Goal: Task Accomplishment & Management: Manage account settings

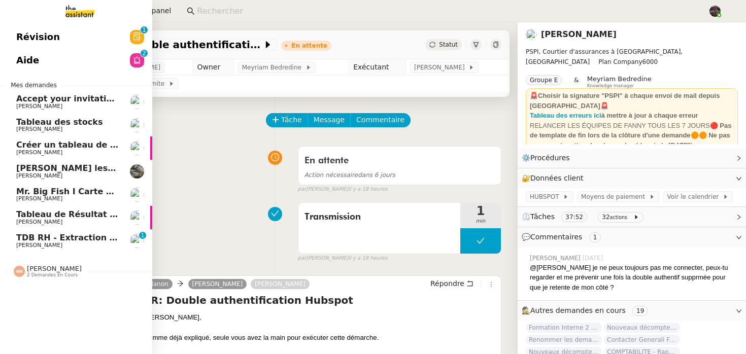
click at [22, 242] on span "TDB RH - Extraction et mise à jour Absences / Turnover - [DATE]" at bounding box center [162, 238] width 292 height 10
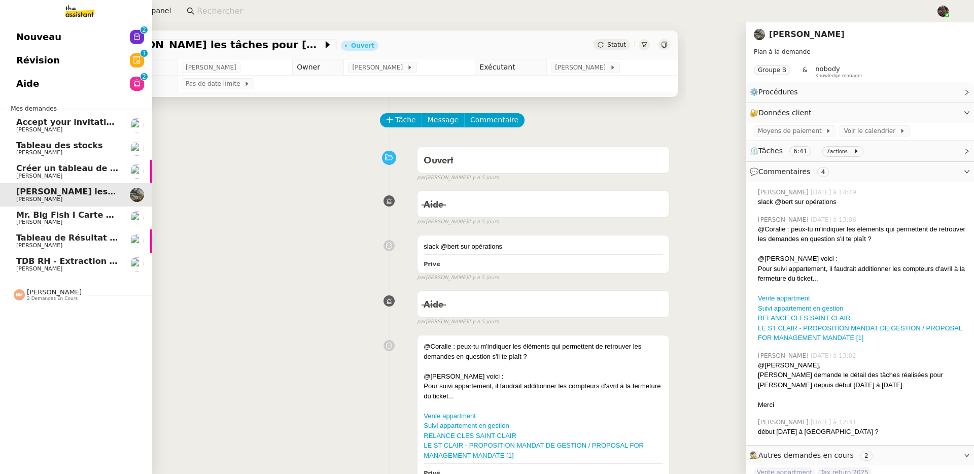
click at [48, 269] on span "[PERSON_NAME]" at bounding box center [39, 268] width 46 height 7
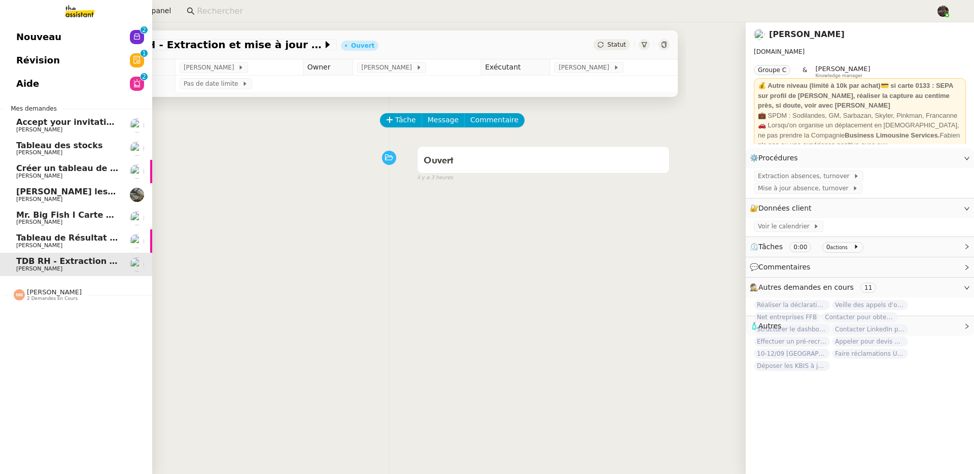
click at [59, 247] on span "[PERSON_NAME]" at bounding box center [39, 245] width 46 height 7
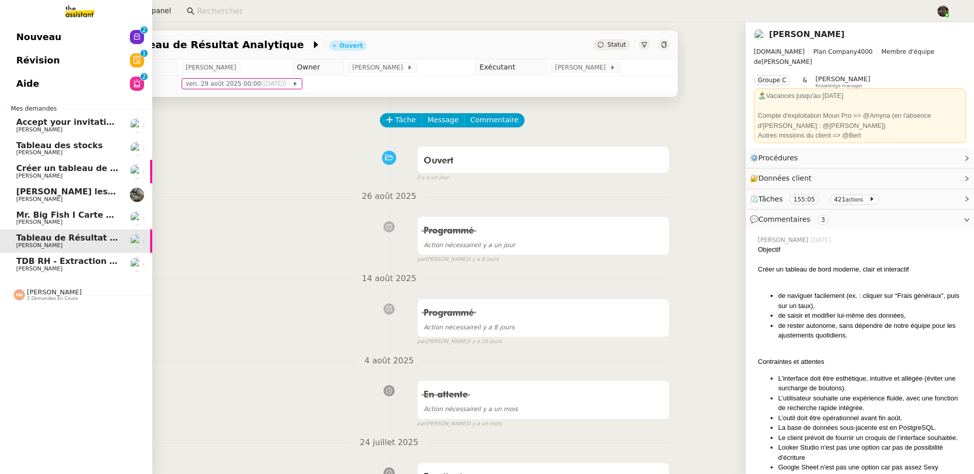
click at [76, 214] on span "Mr. Big Fish I Carte de remerciement pour [PERSON_NAME]" at bounding box center [151, 215] width 270 height 10
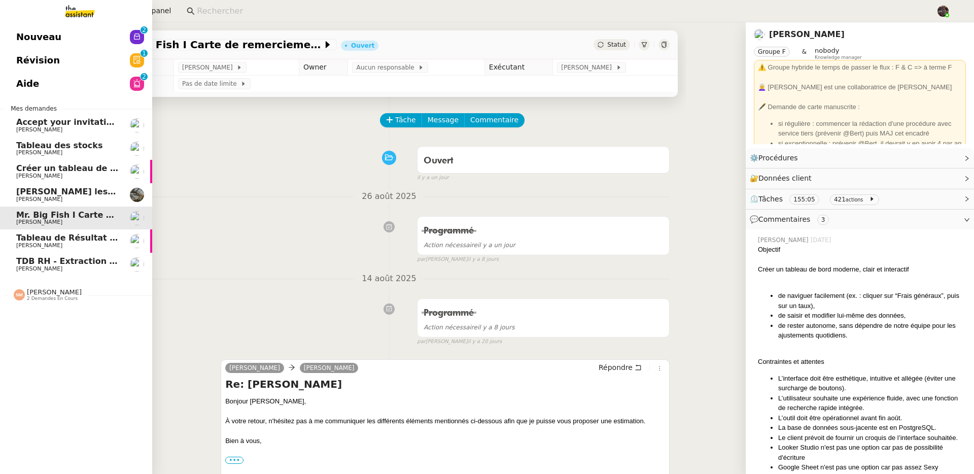
click at [94, 268] on span "[PERSON_NAME]" at bounding box center [67, 269] width 102 height 6
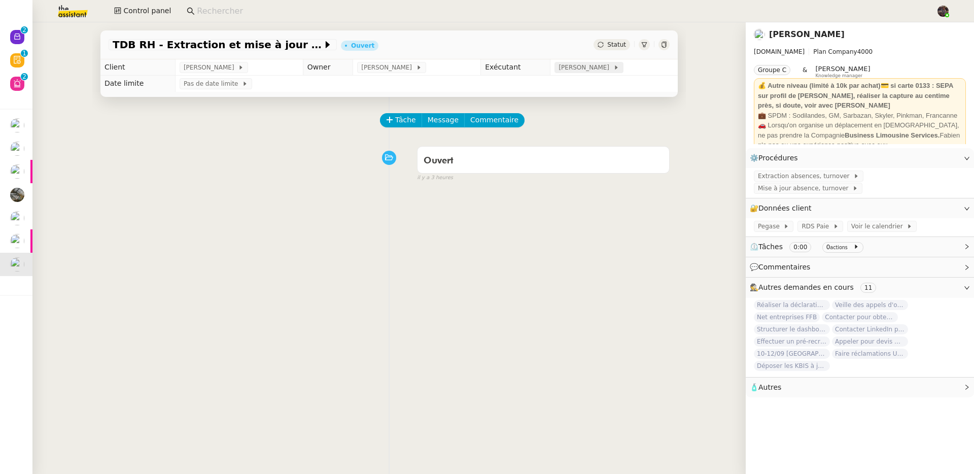
click at [609, 69] on span at bounding box center [611, 67] width 4 height 7
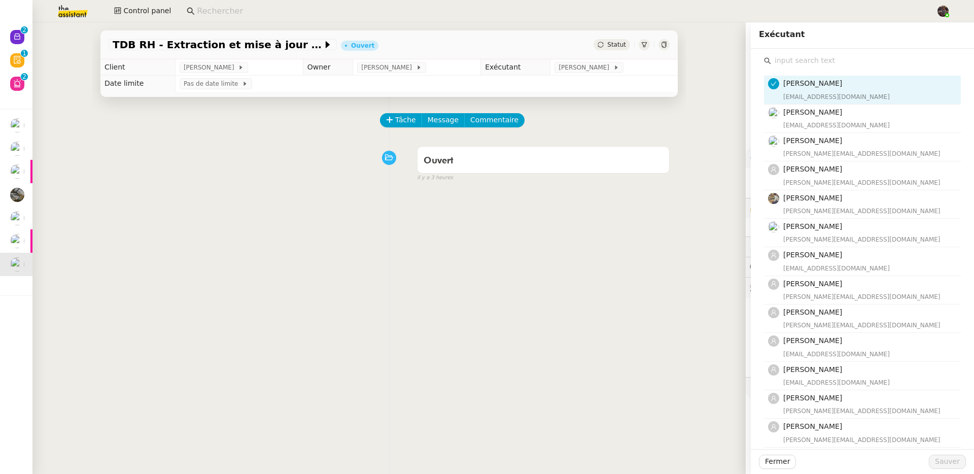
click at [201, 178] on div "Ouvert false il y a 3 heures" at bounding box center [389, 162] width 561 height 41
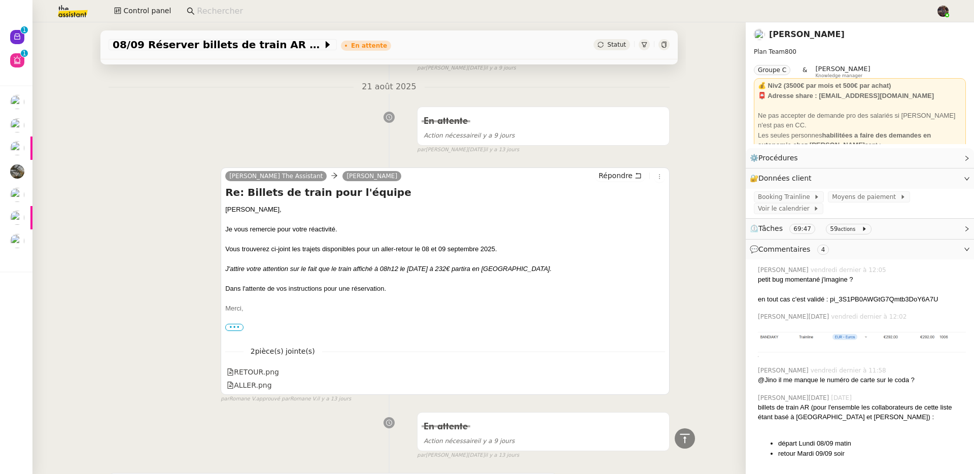
scroll to position [2277, 0]
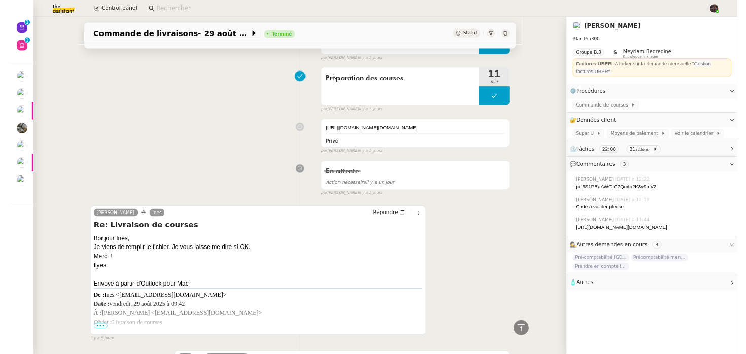
scroll to position [2511, 0]
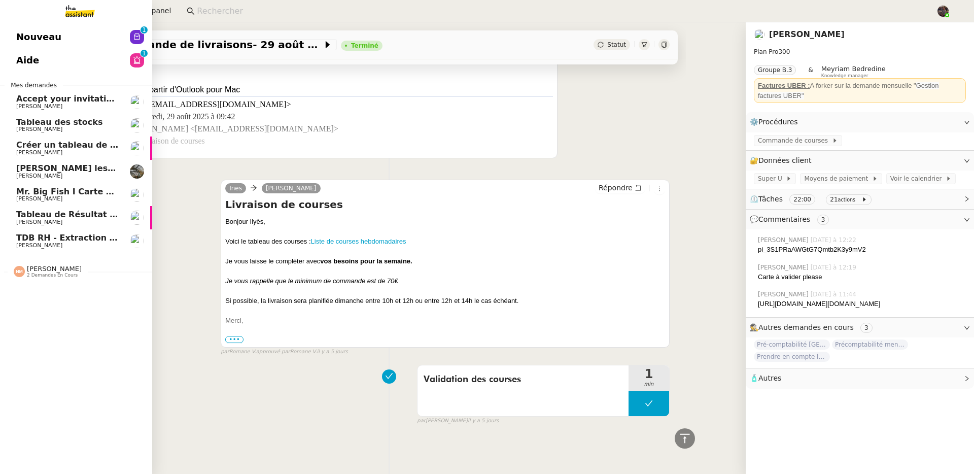
click at [27, 32] on span "Nouveau" at bounding box center [38, 36] width 45 height 15
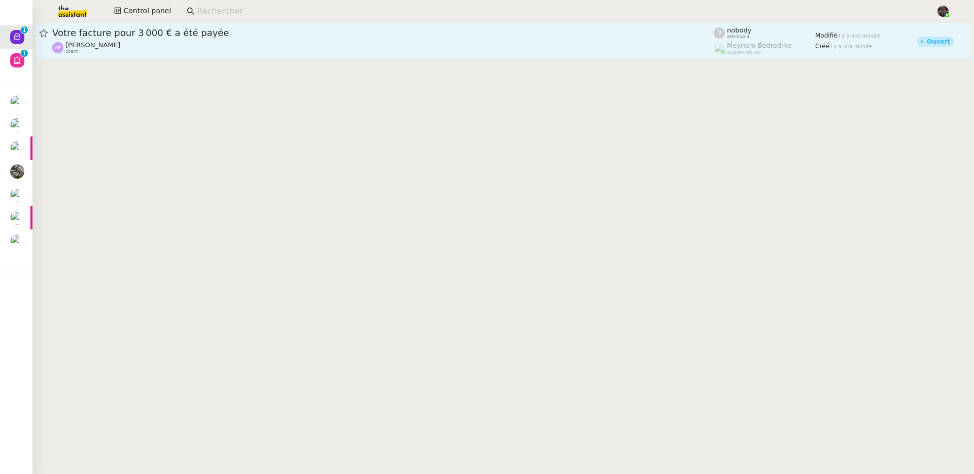
click at [254, 35] on span "Votre facture pour 3 000 € a été payée" at bounding box center [383, 32] width 662 height 9
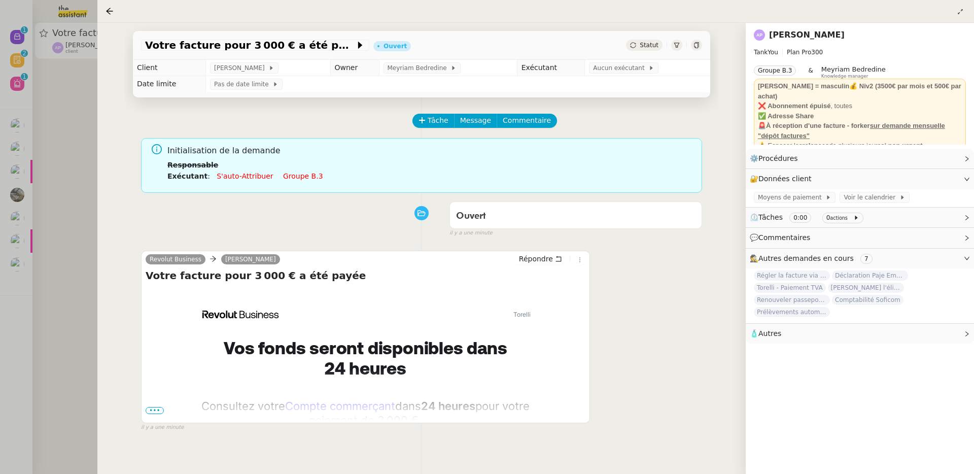
click at [89, 183] on div at bounding box center [487, 237] width 974 height 474
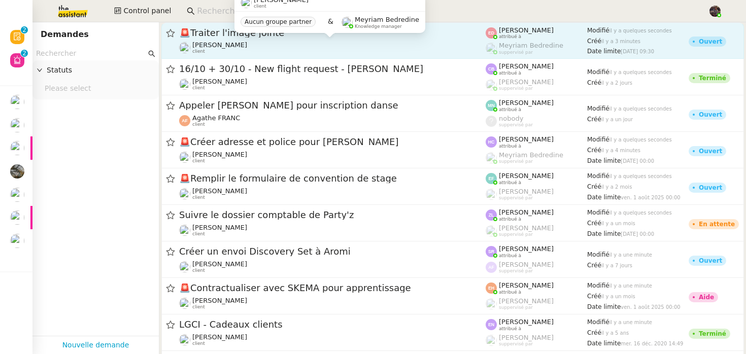
click at [270, 47] on div "[PERSON_NAME] client" at bounding box center [332, 47] width 306 height 13
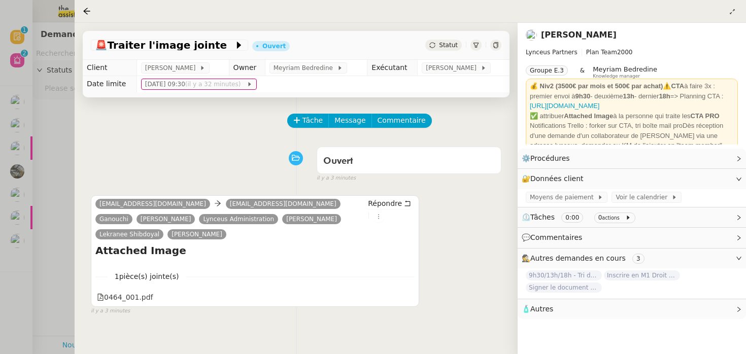
scroll to position [42, 0]
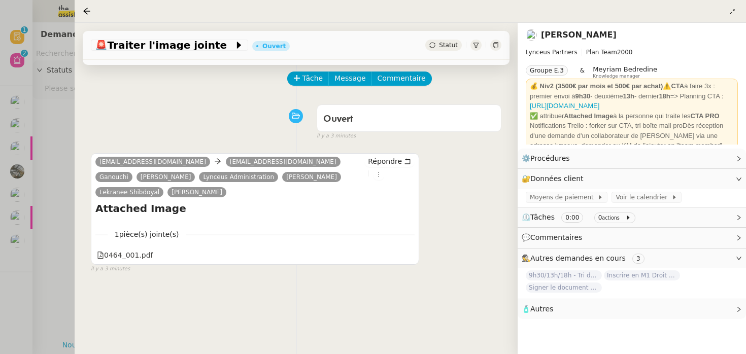
click at [43, 227] on div at bounding box center [373, 177] width 746 height 354
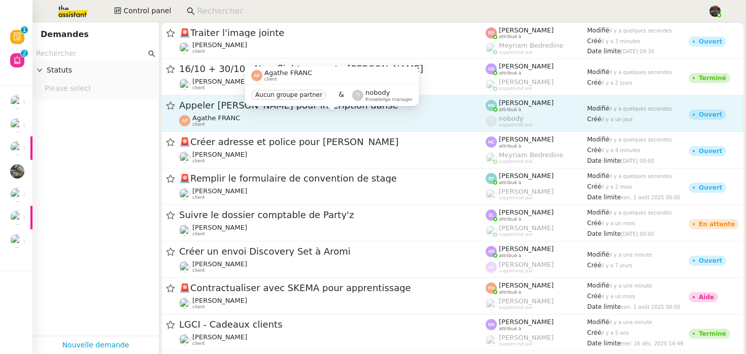
click at [342, 117] on div "Agathe FRANC client" at bounding box center [332, 120] width 306 height 13
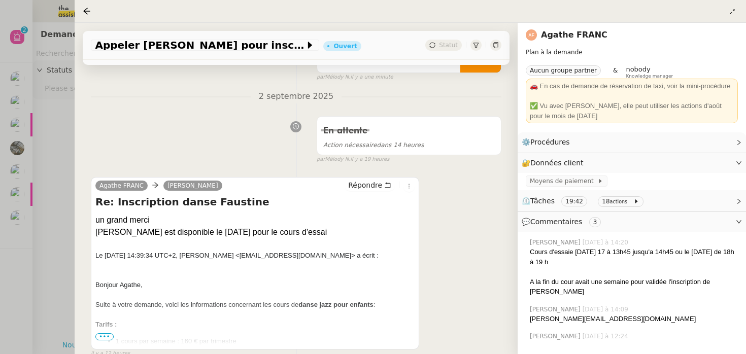
scroll to position [572, 0]
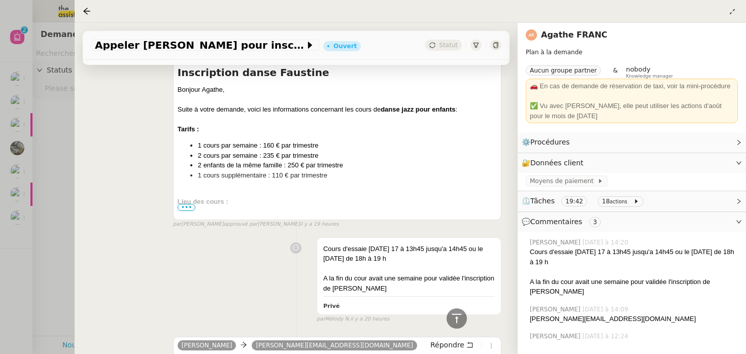
click at [293, 248] on icon at bounding box center [296, 248] width 6 height 6
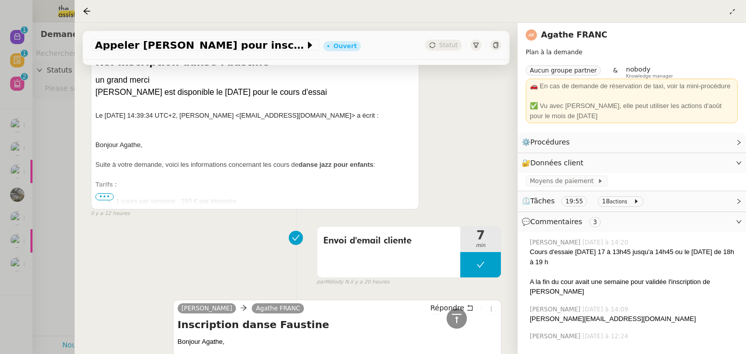
scroll to position [318, 0]
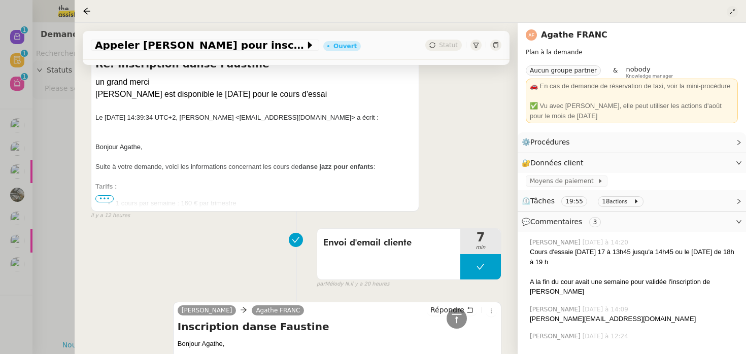
click at [735, 14] on icon at bounding box center [732, 12] width 10 height 6
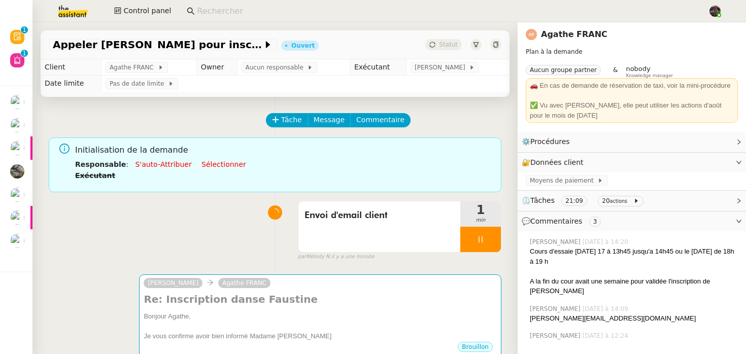
click at [72, 12] on img at bounding box center [64, 11] width 79 height 22
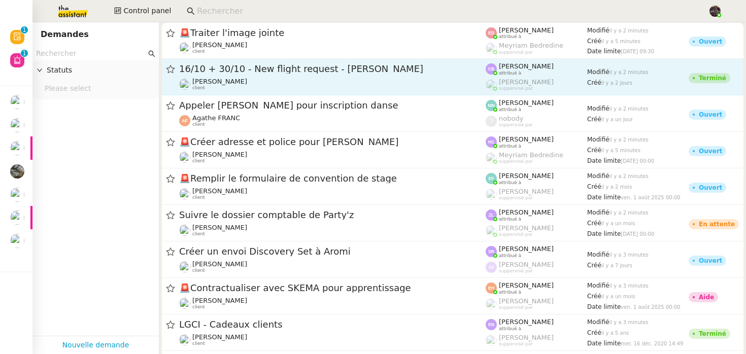
click at [216, 73] on span "16/10 + 30/10 - New flight request - [PERSON_NAME]" at bounding box center [332, 68] width 306 height 9
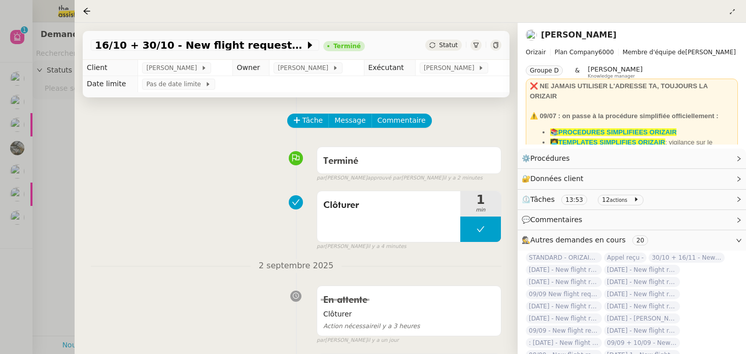
click at [182, 249] on div "Clôturer 1 min false par [PERSON_NAME] il y a 4 minutes" at bounding box center [296, 218] width 410 height 65
click at [55, 141] on div at bounding box center [373, 177] width 746 height 354
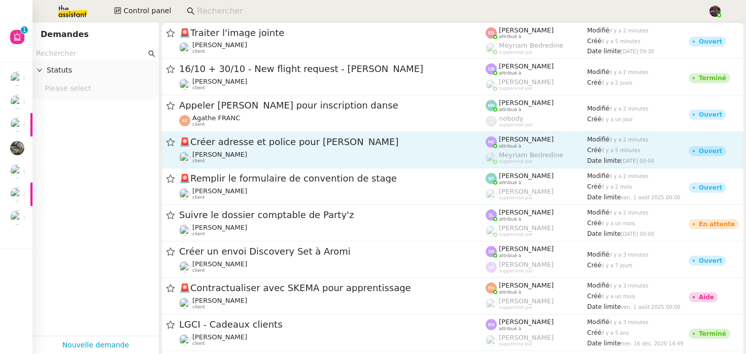
click at [279, 146] on span "🚨 Créer adresse et police pour [PERSON_NAME]" at bounding box center [332, 141] width 306 height 9
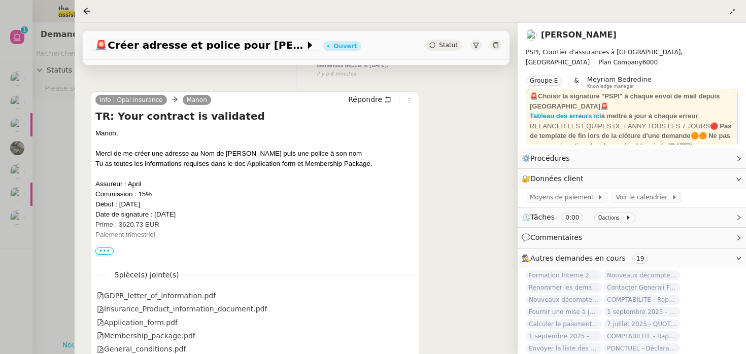
scroll to position [203, 0]
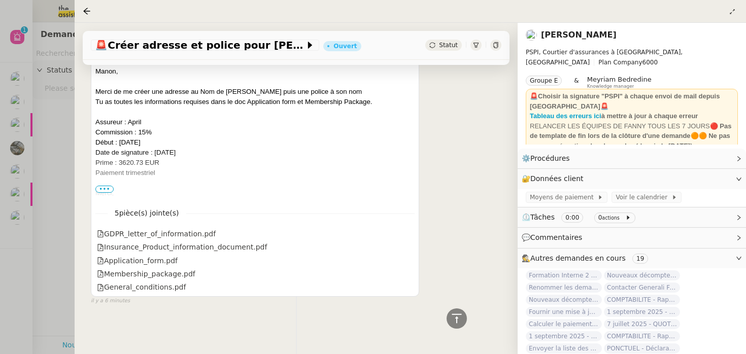
click at [50, 103] on div at bounding box center [373, 177] width 746 height 354
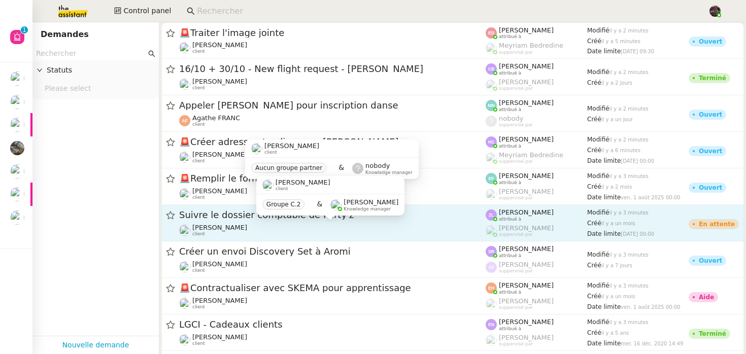
click at [304, 236] on div "[PERSON_NAME] client" at bounding box center [332, 230] width 306 height 13
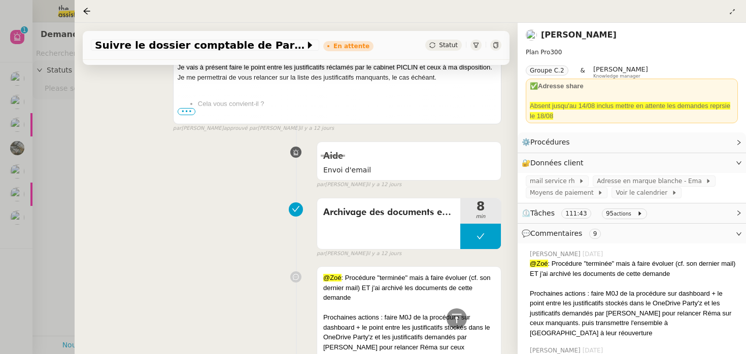
scroll to position [2274, 0]
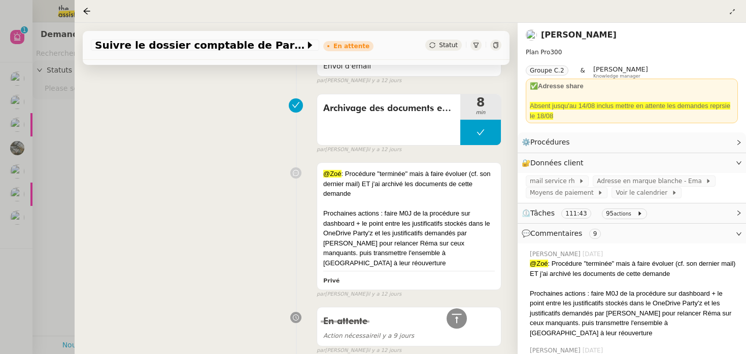
click at [56, 211] on div at bounding box center [373, 177] width 746 height 354
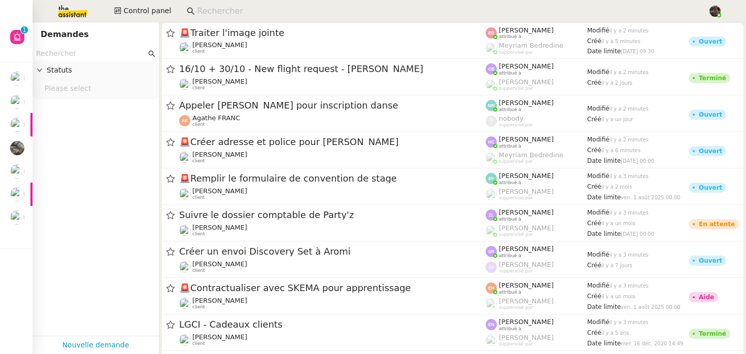
scroll to position [53, 0]
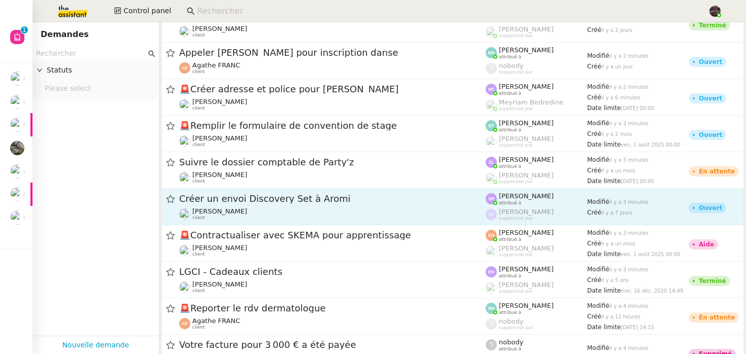
click at [264, 208] on div "[PERSON_NAME] client" at bounding box center [332, 214] width 306 height 13
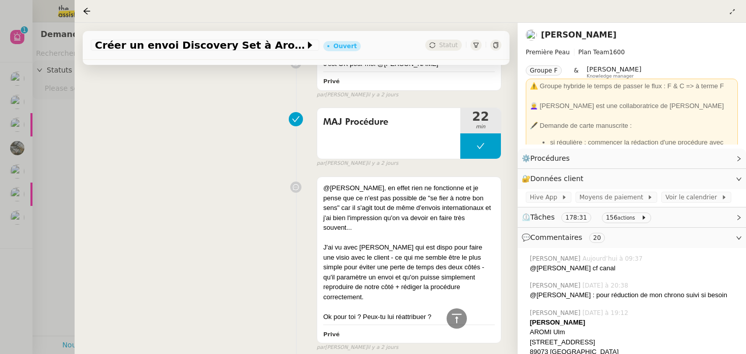
scroll to position [2607, 0]
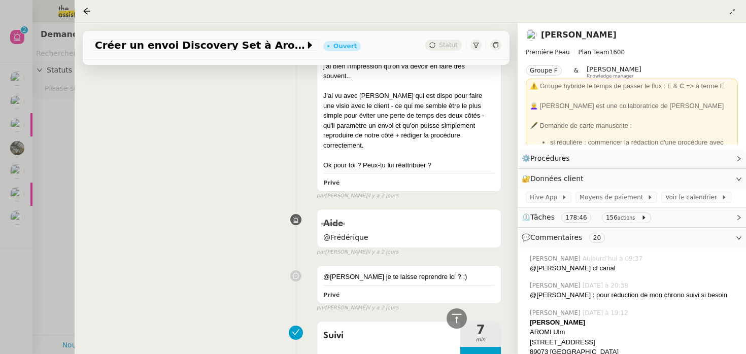
click at [197, 151] on div "@[PERSON_NAME], en effet rien ne fonctionne et je pense que ce n'est pas possib…" at bounding box center [296, 110] width 410 height 180
click at [39, 175] on div at bounding box center [373, 177] width 746 height 354
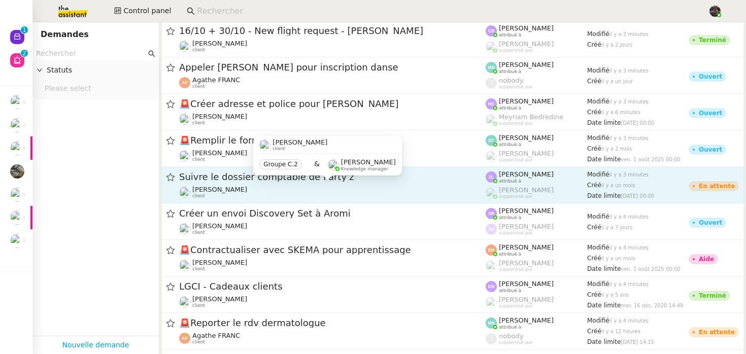
scroll to position [38, 0]
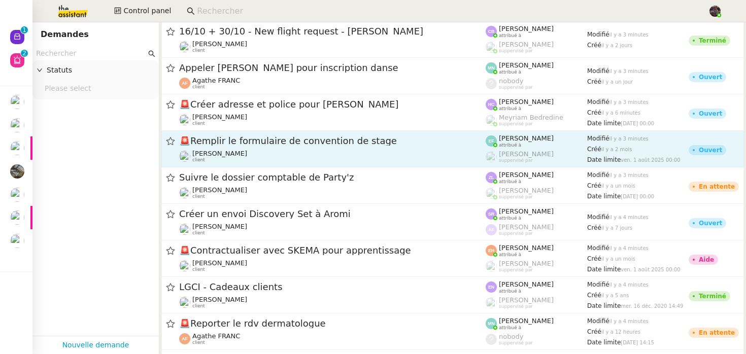
click at [248, 147] on div "🚨 Remplir le formulaire de convention de stage [PERSON_NAME] client" at bounding box center [332, 149] width 306 height 28
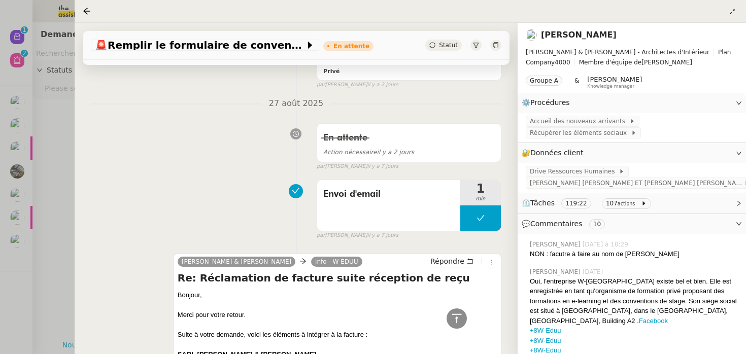
scroll to position [1620, 0]
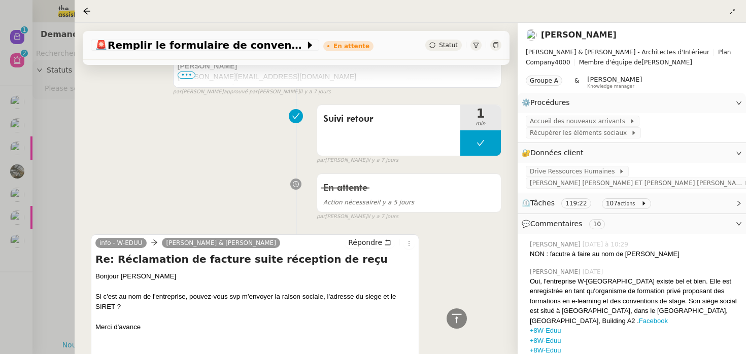
click at [22, 219] on div at bounding box center [373, 177] width 746 height 354
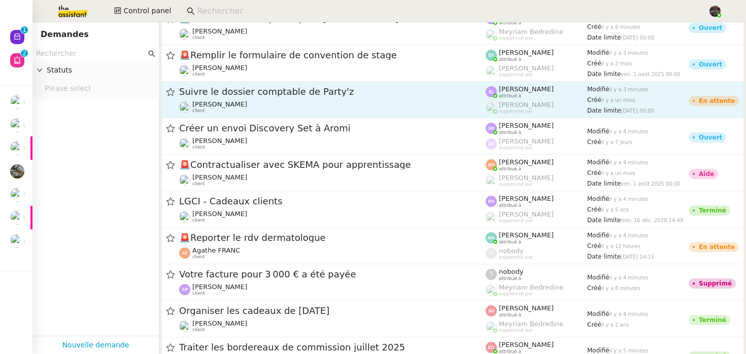
scroll to position [149, 0]
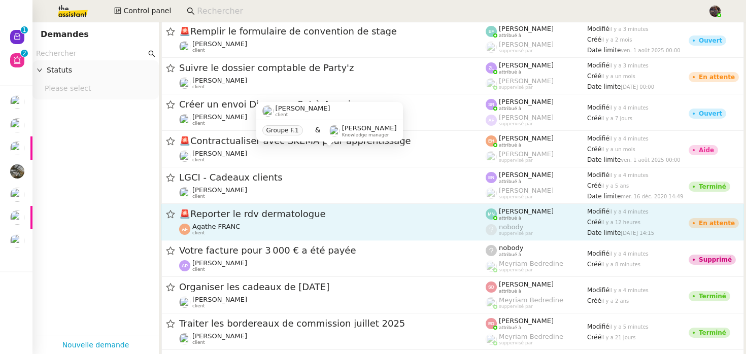
click at [281, 207] on link "🚨 Reporter le rdv dermatologue Agathe FRANC client [PERSON_NAME] attribué à nob…" at bounding box center [452, 222] width 582 height 37
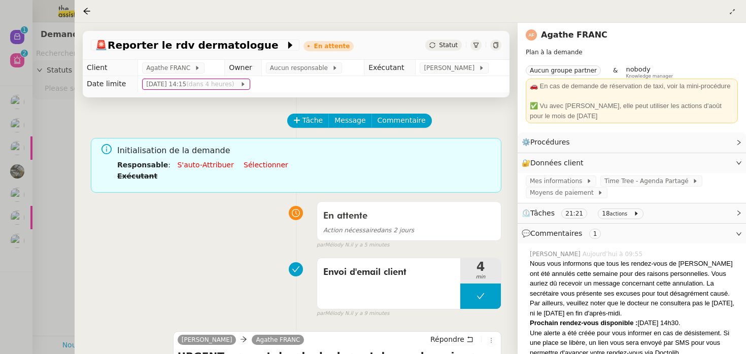
click at [72, 246] on div at bounding box center [373, 177] width 746 height 354
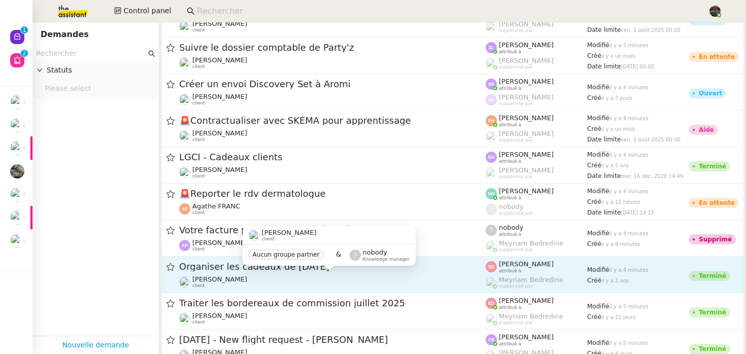
scroll to position [173, 0]
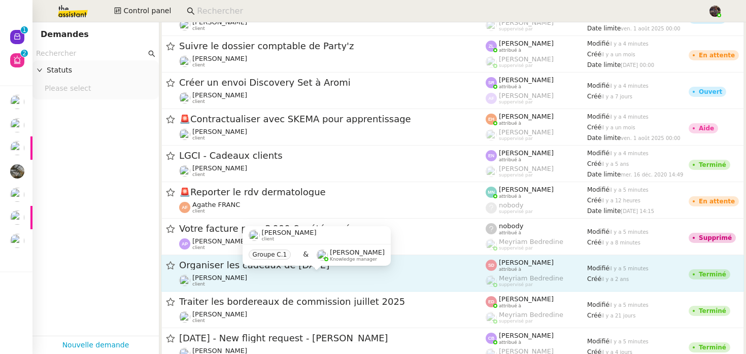
click at [360, 287] on div "[PERSON_NAME] client" at bounding box center [332, 280] width 306 height 13
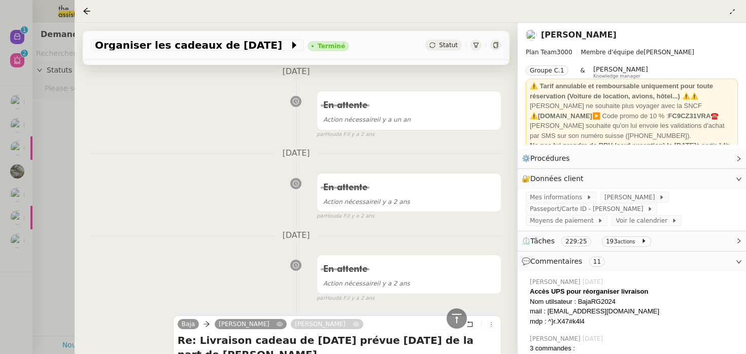
scroll to position [1208, 0]
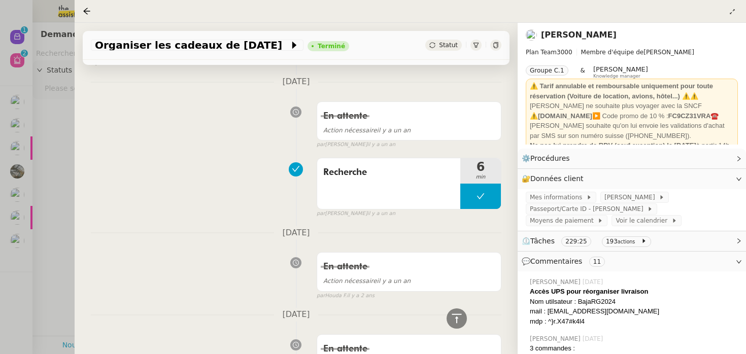
click at [60, 175] on div at bounding box center [373, 177] width 746 height 354
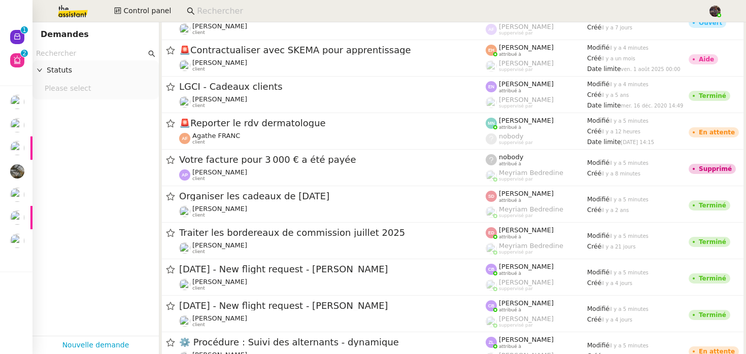
scroll to position [247, 0]
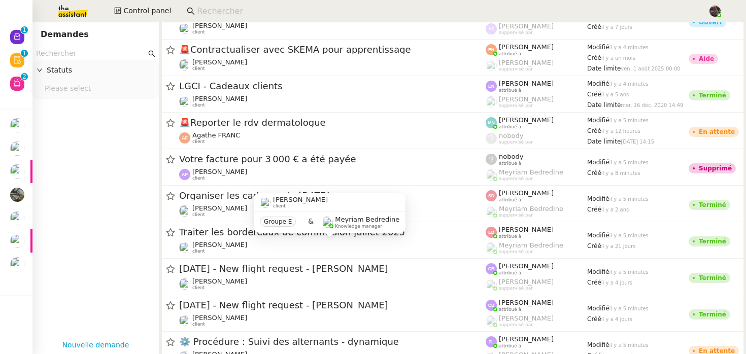
click at [251, 249] on div "[PERSON_NAME] client" at bounding box center [332, 247] width 306 height 13
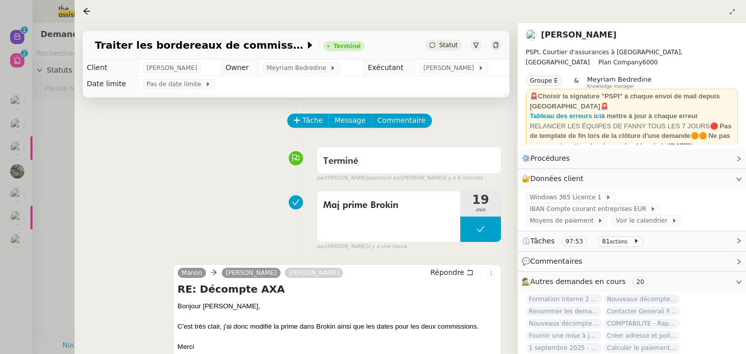
click at [14, 232] on div at bounding box center [373, 177] width 746 height 354
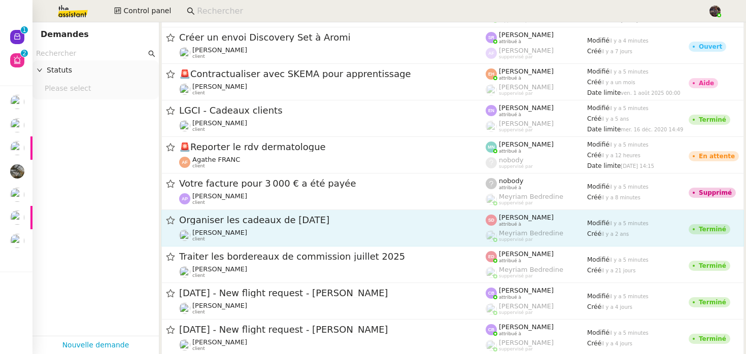
scroll to position [443, 0]
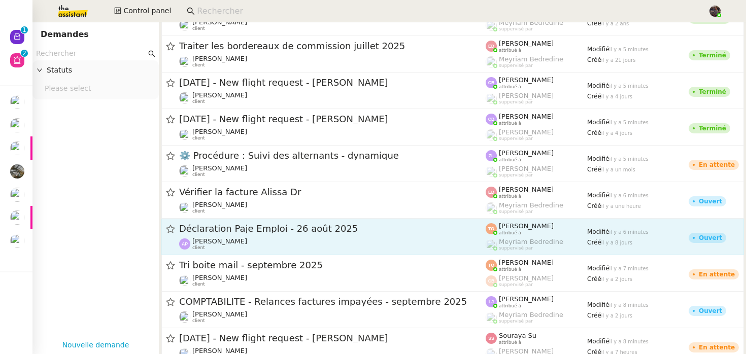
click at [234, 235] on div "Déclaration Paje Emploi - [DATE] [PERSON_NAME] client" at bounding box center [332, 237] width 306 height 28
